Goal: Find specific page/section: Find specific page/section

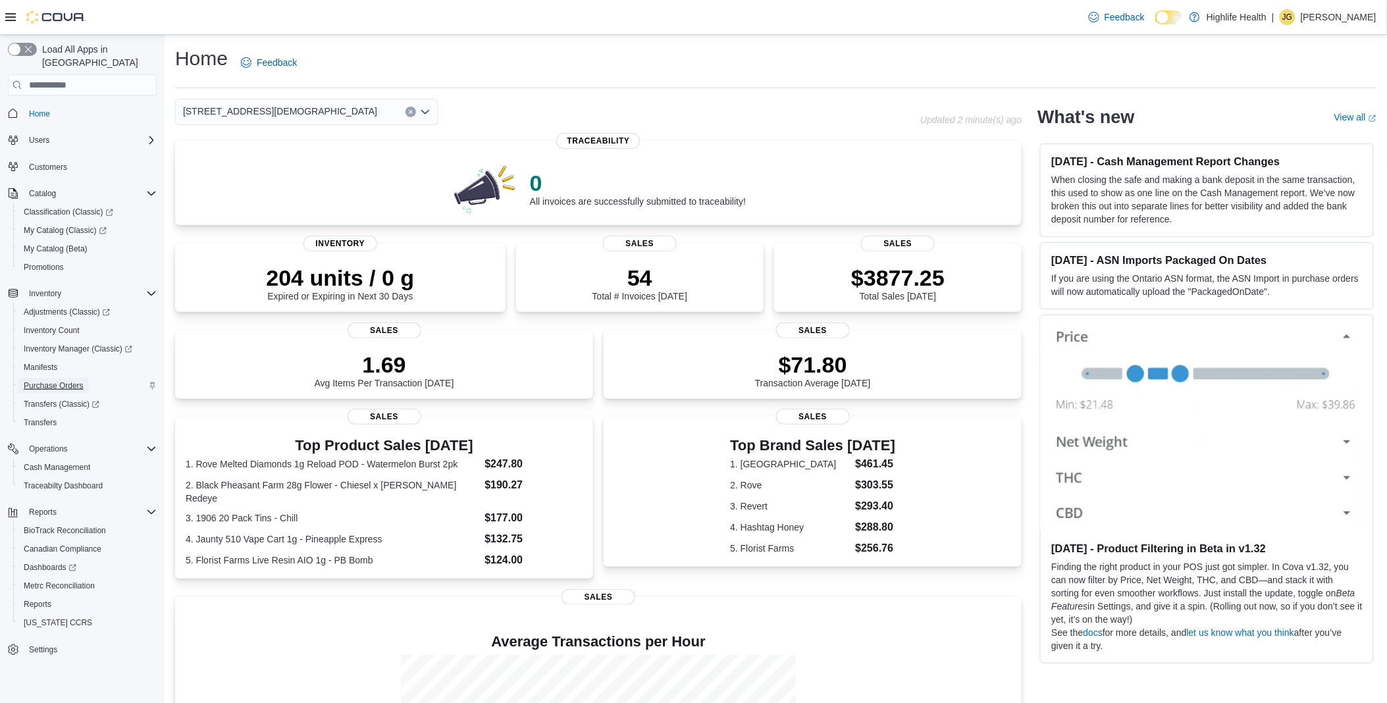
click at [58, 380] on span "Purchase Orders" at bounding box center [54, 385] width 60 height 11
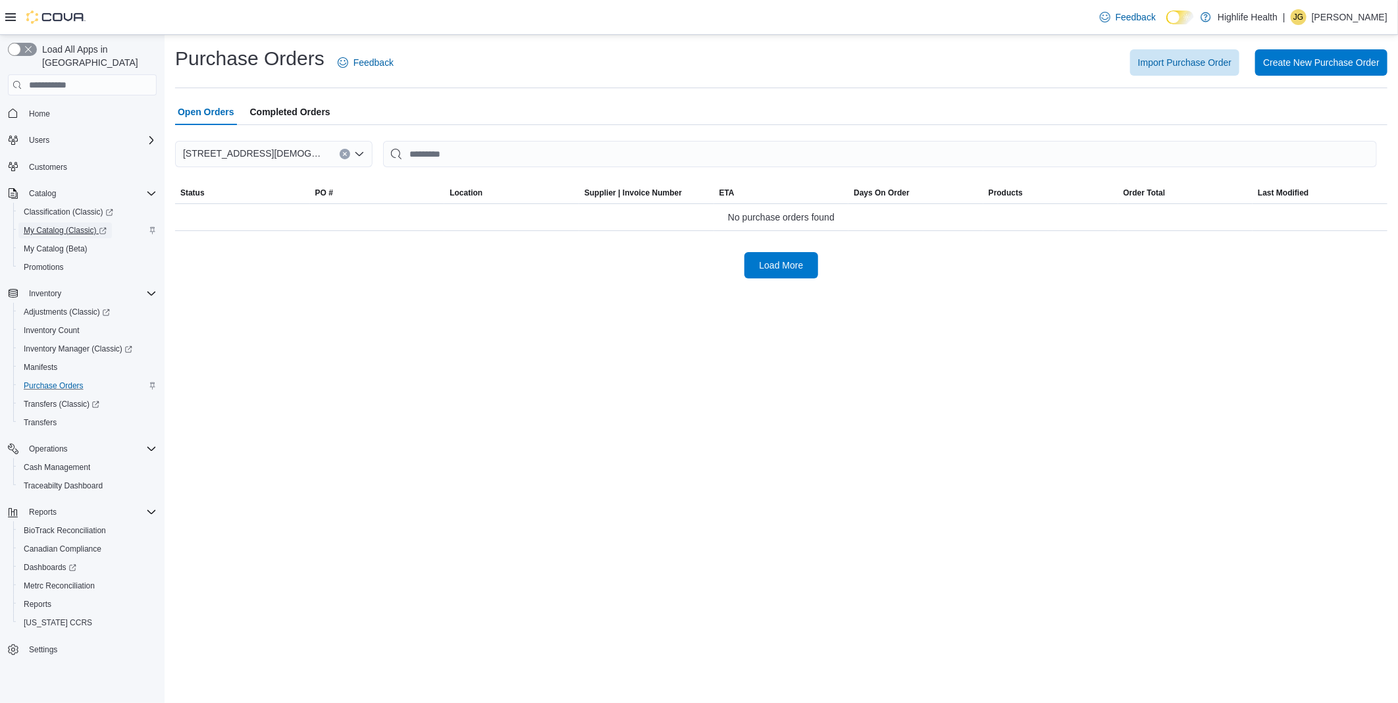
click at [57, 225] on span "My Catalog (Classic)" at bounding box center [65, 230] width 83 height 11
